Goal: Information Seeking & Learning: Learn about a topic

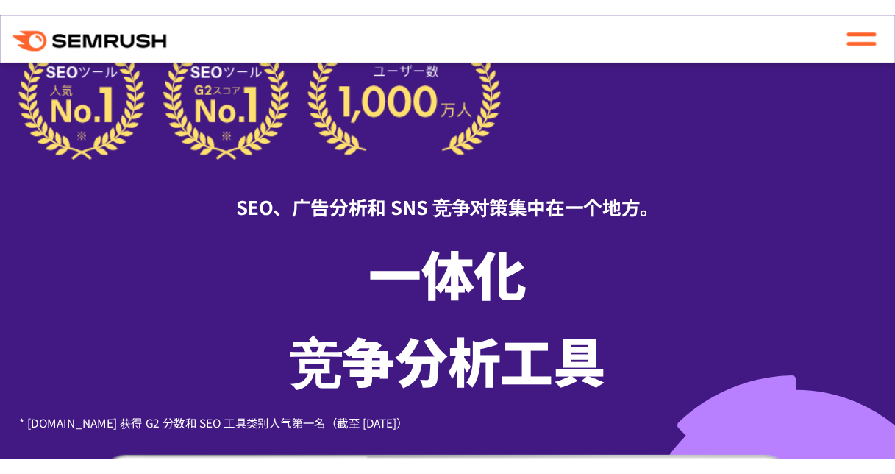
scroll to position [51, 0]
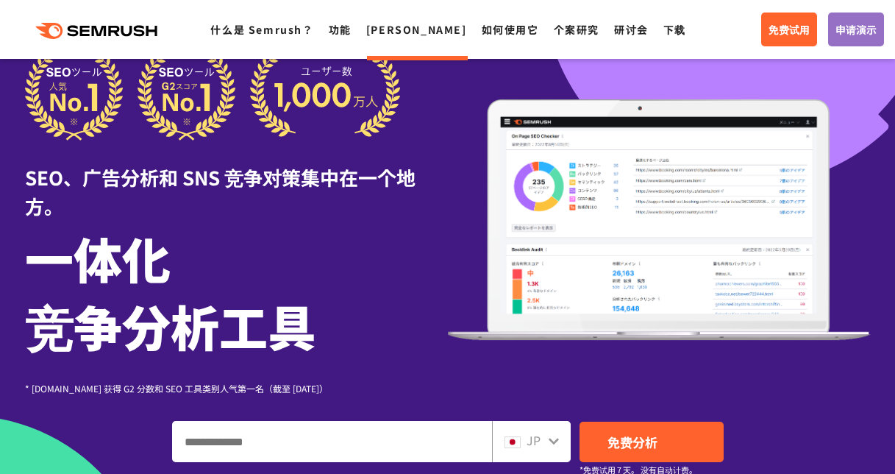
click at [373, 29] on link "[PERSON_NAME]" at bounding box center [416, 29] width 101 height 15
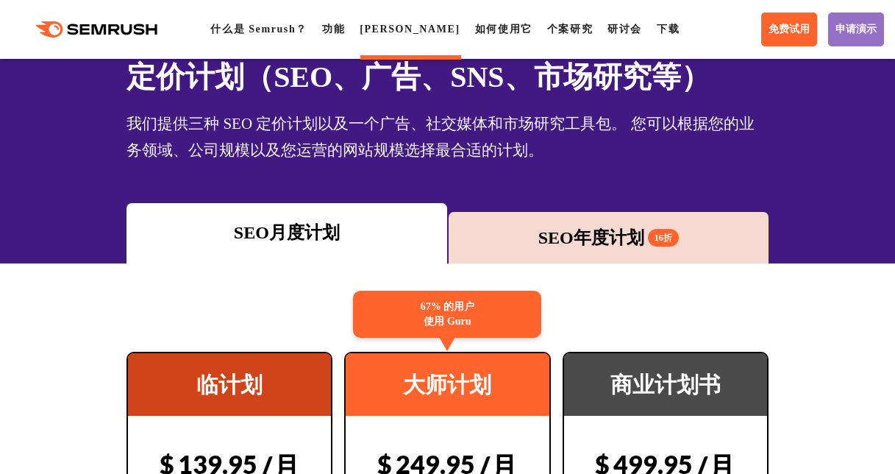
scroll to position [71, 0]
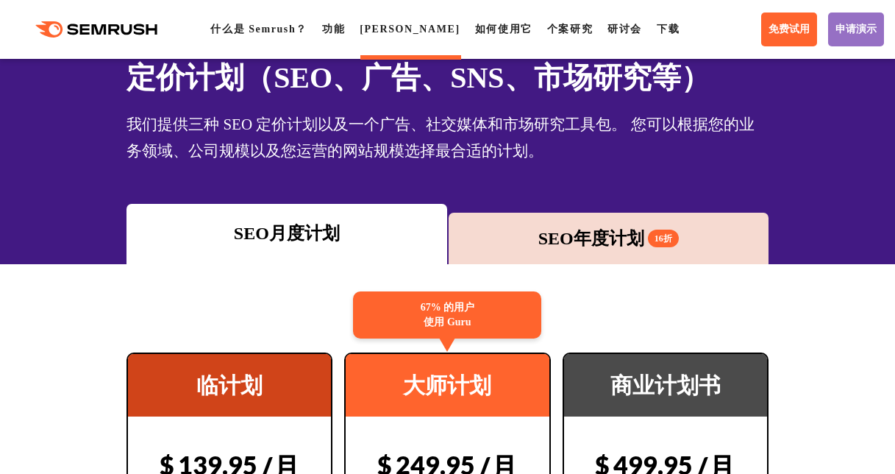
click at [569, 237] on font "SEO年度计划" at bounding box center [591, 238] width 106 height 19
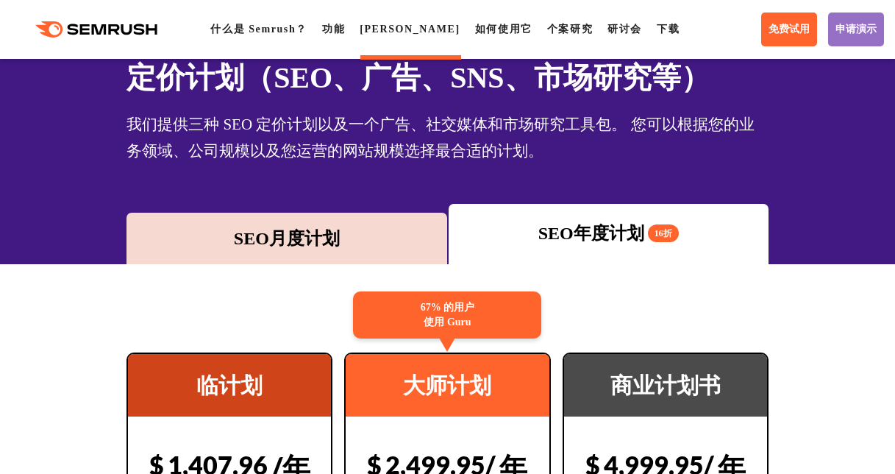
click at [254, 240] on div "SEO月度计划" at bounding box center [286, 238] width 305 height 26
